Goal: Information Seeking & Learning: Learn about a topic

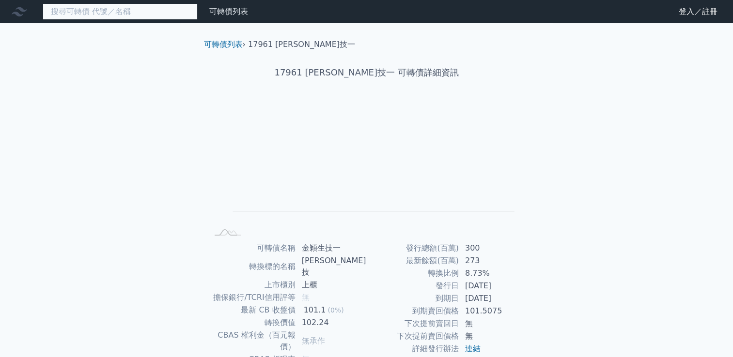
click at [126, 6] on input at bounding box center [120, 11] width 155 height 16
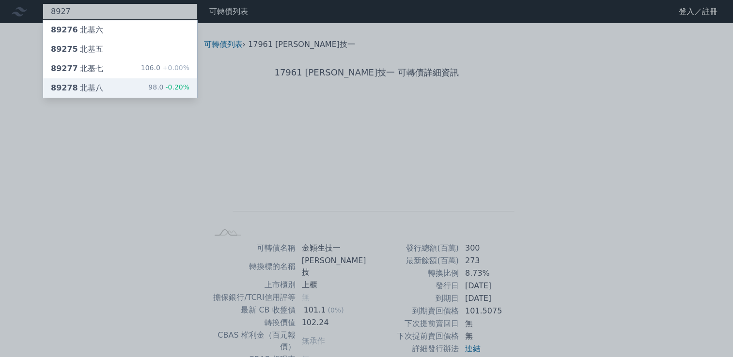
type input "8927"
click at [134, 92] on div "89278 北基八 98.0 -0.20%" at bounding box center [120, 87] width 154 height 19
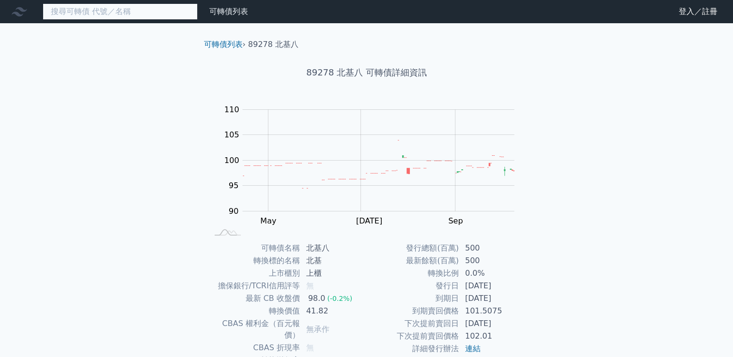
click at [109, 11] on input at bounding box center [120, 11] width 155 height 16
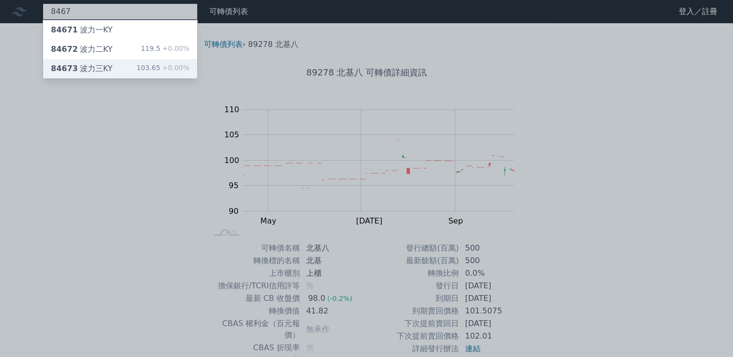
type input "8467"
click at [114, 73] on div "84673 波力三KY 103.65 +0.00%" at bounding box center [120, 68] width 154 height 19
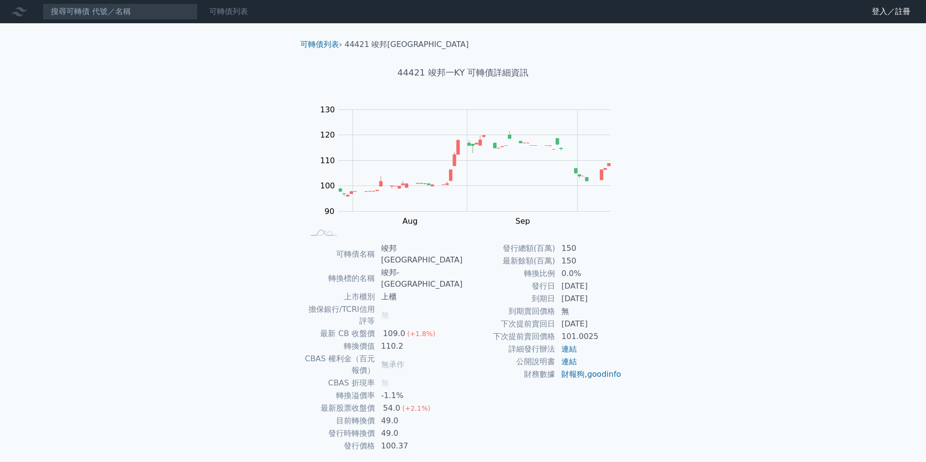
click at [236, 14] on link "可轉債列表" at bounding box center [228, 11] width 39 height 9
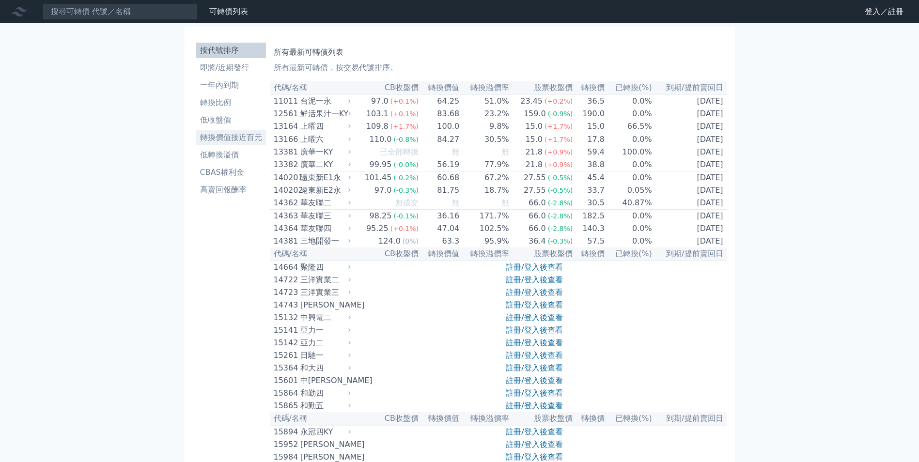
click at [245, 134] on li "轉換價值接近百元" at bounding box center [231, 138] width 70 height 12
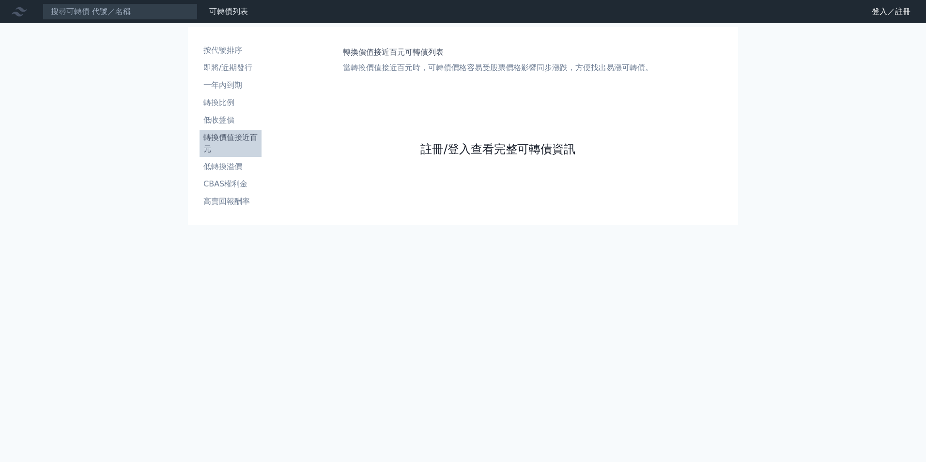
click at [479, 149] on link "註冊/登入查看完整可轉債資訊" at bounding box center [497, 148] width 155 height 15
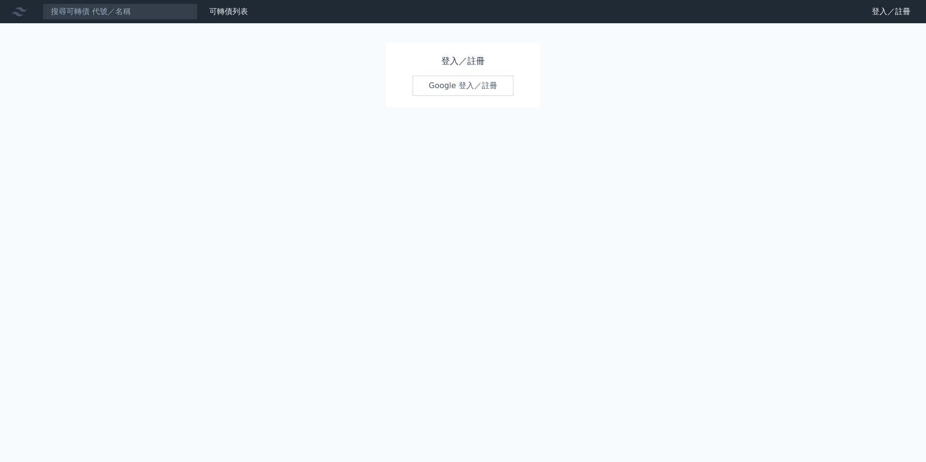
click at [470, 94] on link "Google 登入／註冊" at bounding box center [463, 86] width 101 height 20
